Goal: Find contact information: Find contact information

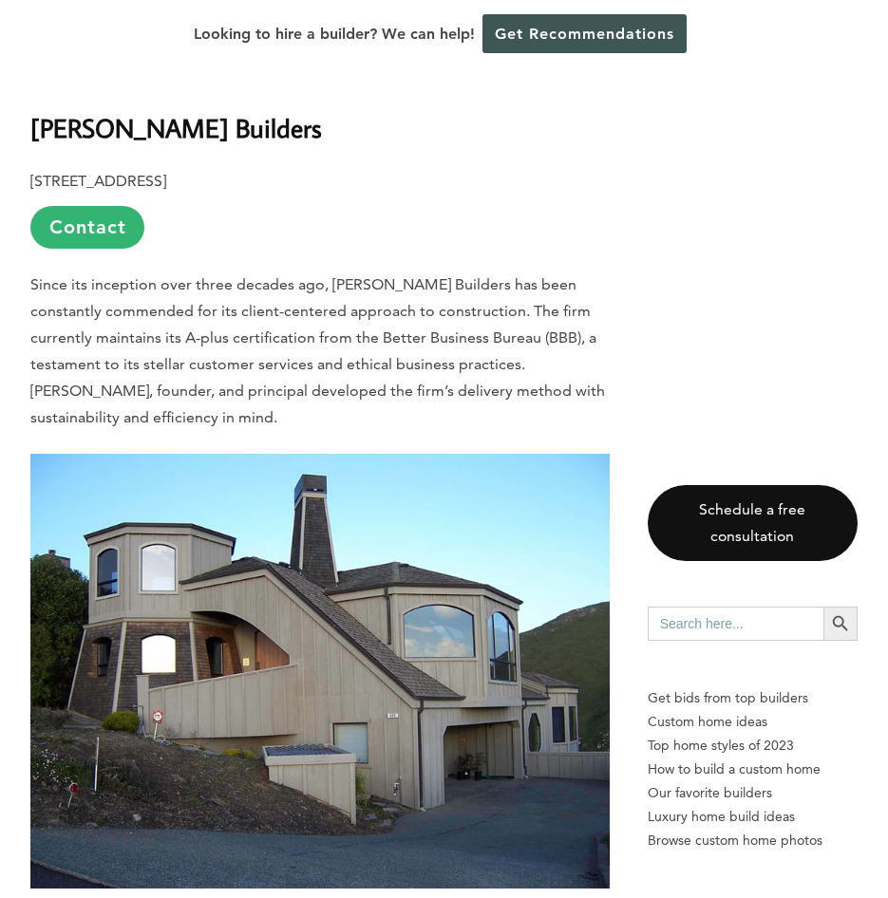
scroll to position [2203, 0]
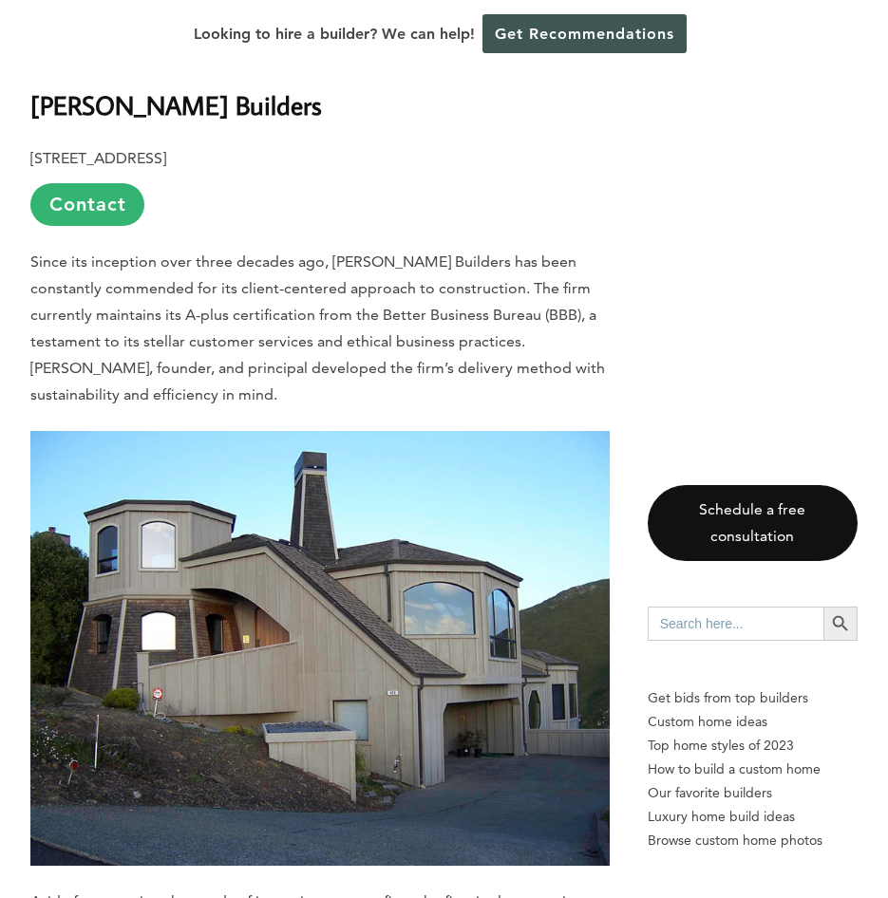
click at [58, 183] on link "Contact" at bounding box center [87, 204] width 114 height 43
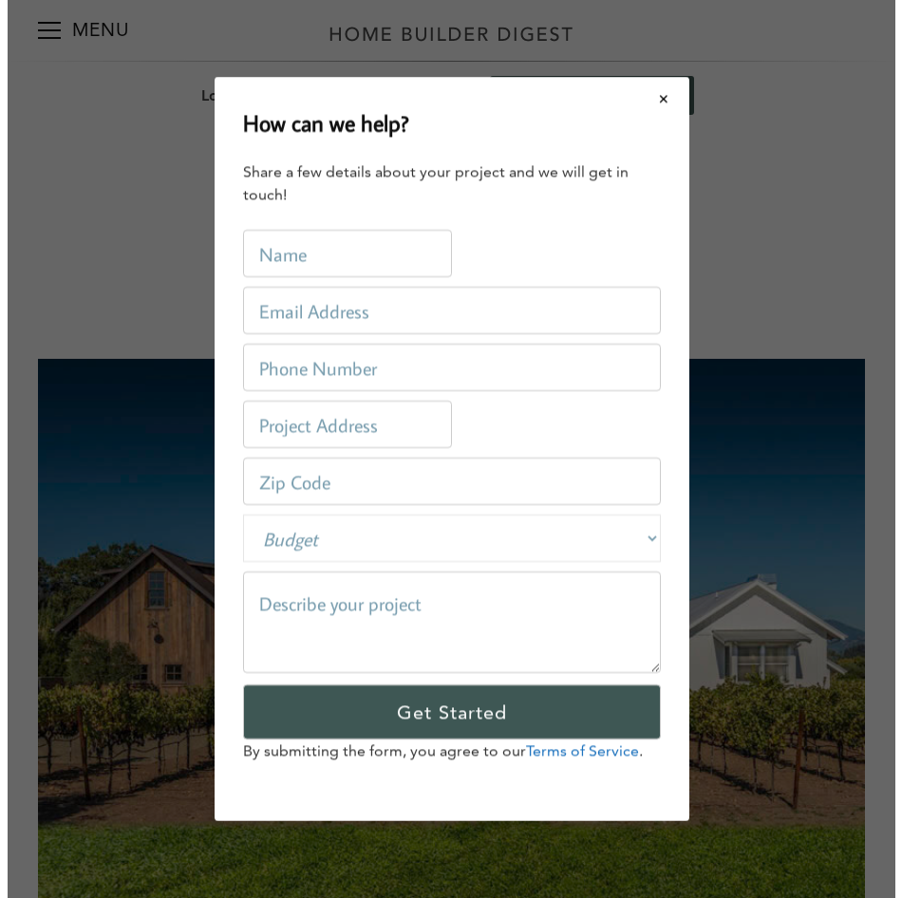
scroll to position [0, 0]
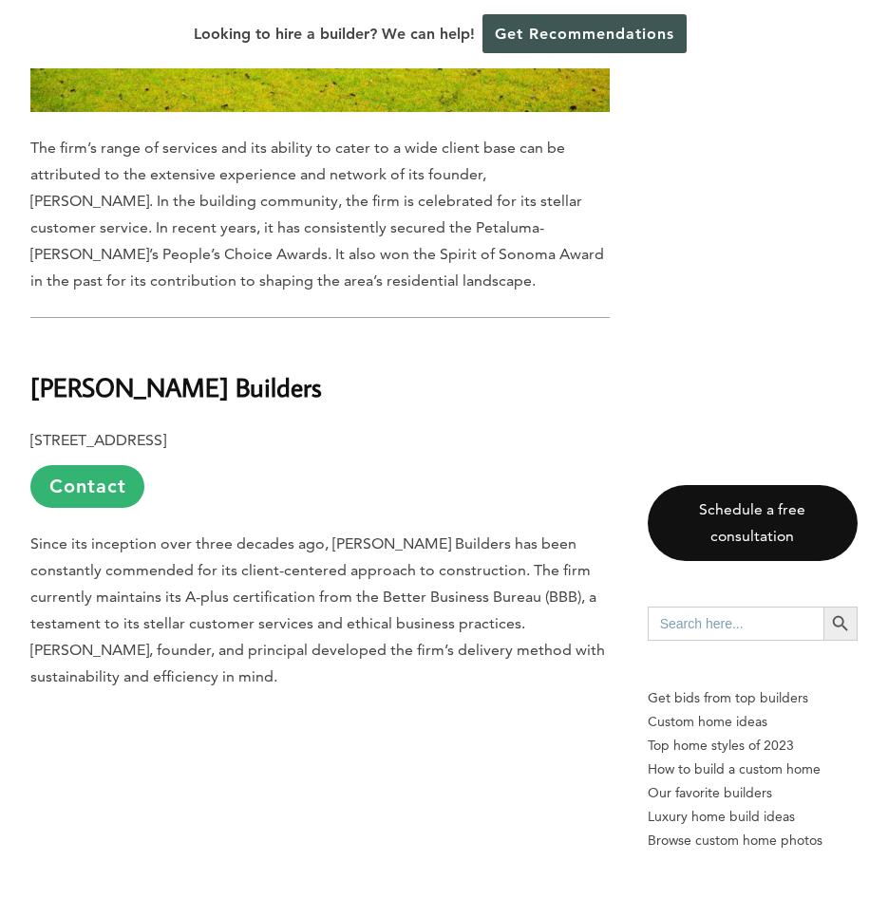
scroll to position [1918, 0]
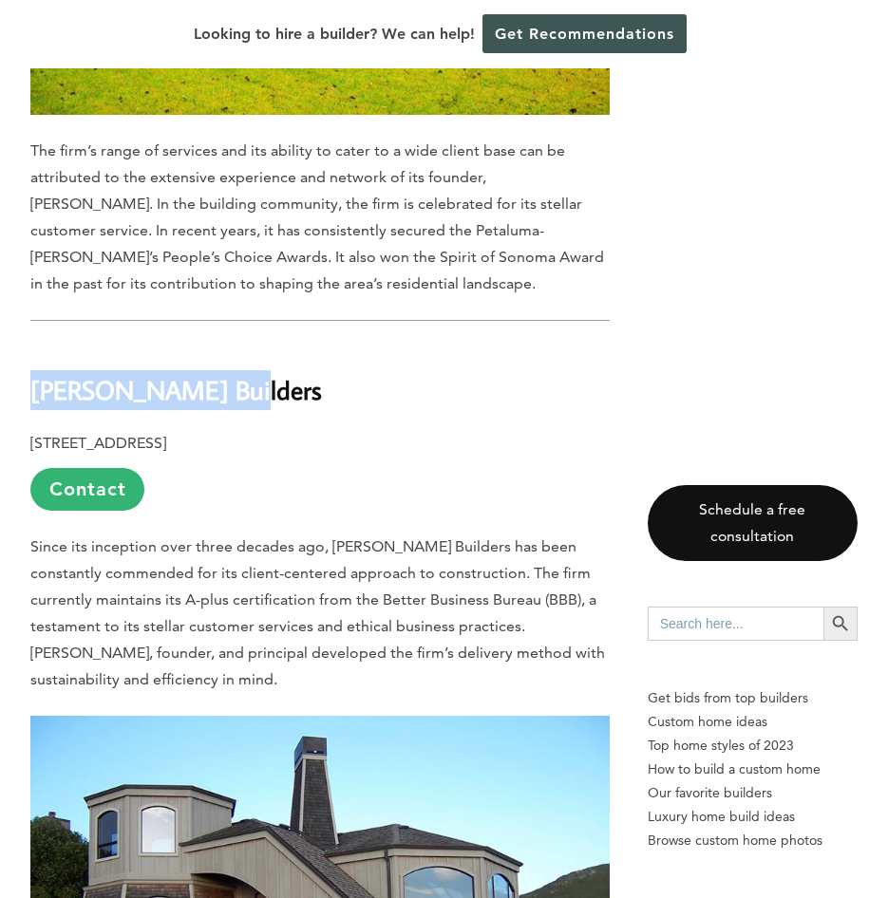
drag, startPoint x: 232, startPoint y: 290, endPoint x: 10, endPoint y: 297, distance: 221.4
drag, startPoint x: 10, startPoint y: 297, endPoint x: 104, endPoint y: 293, distance: 93.1
copy b "[PERSON_NAME] Builders"
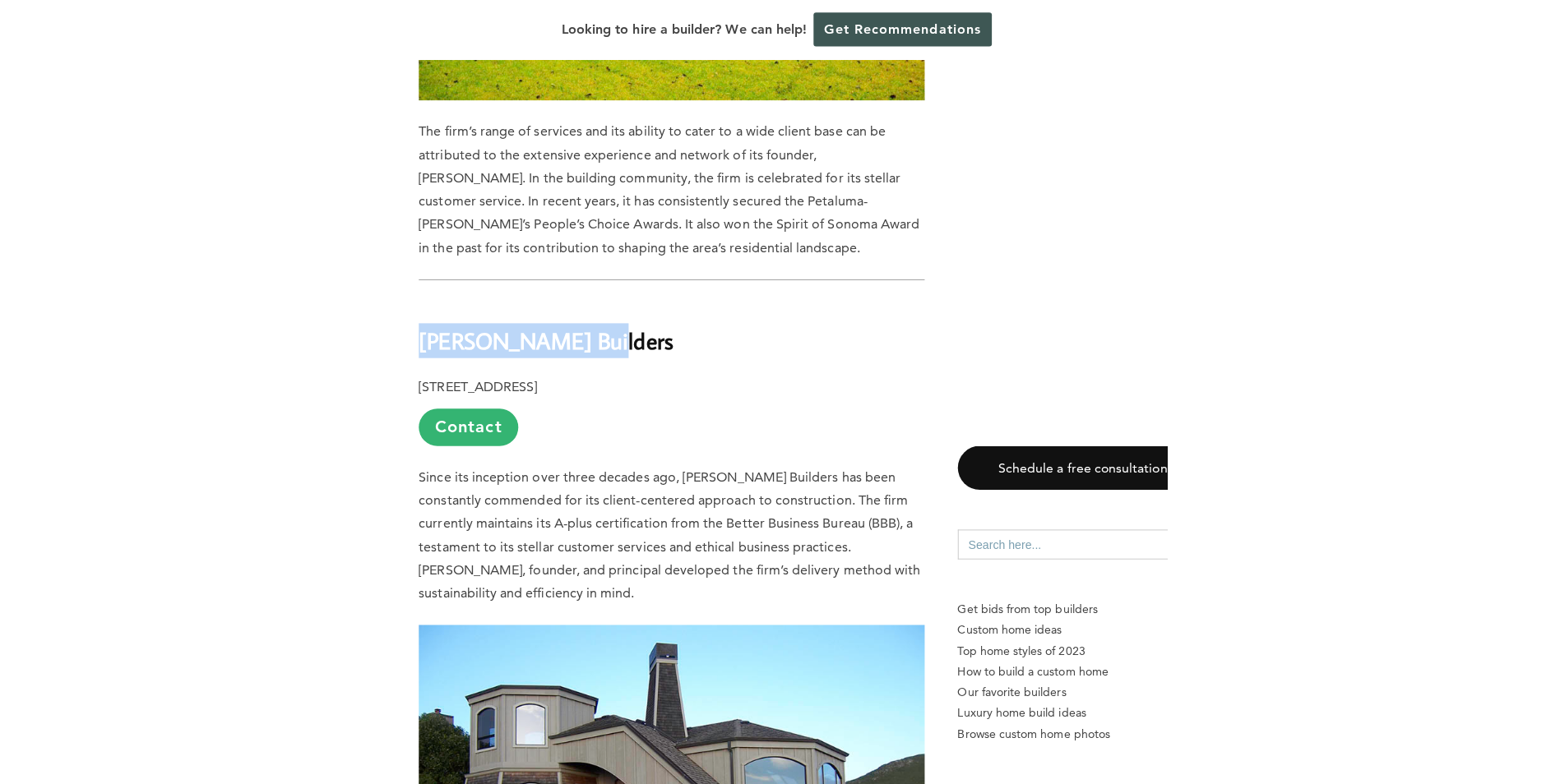
scroll to position [1738, 0]
